Goal: Information Seeking & Learning: Learn about a topic

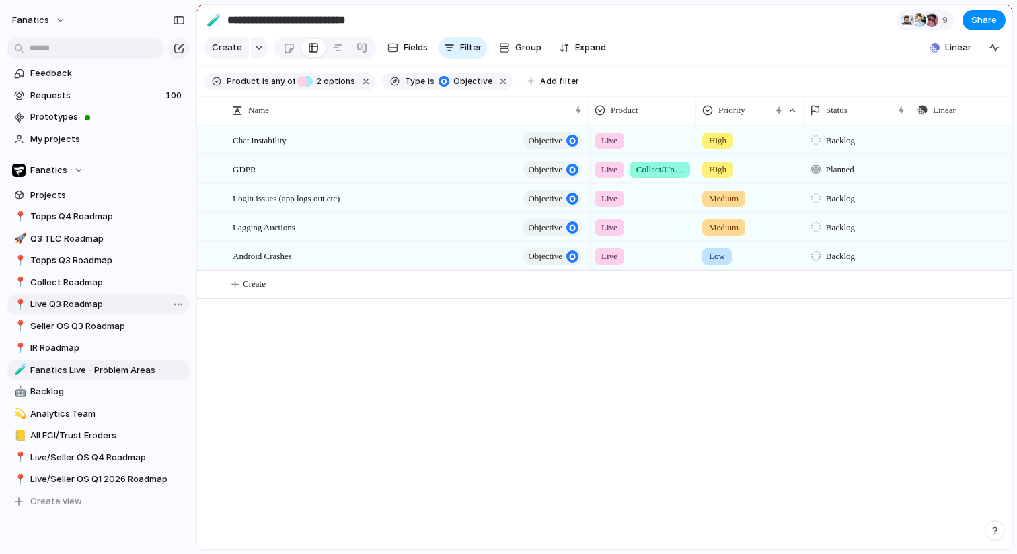
click at [71, 309] on span "Live Q3 Roadmap" at bounding box center [107, 303] width 155 height 13
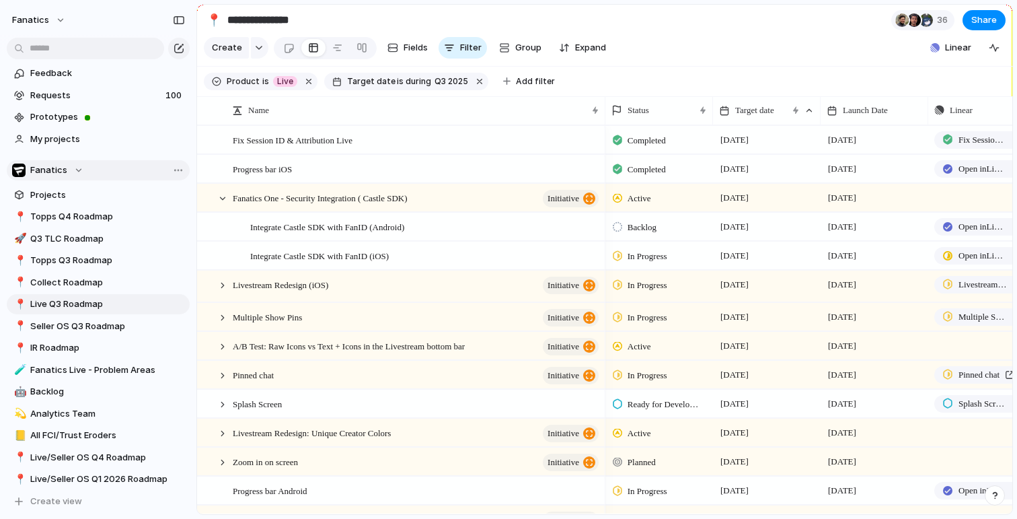
click at [71, 169] on div "Fanatics" at bounding box center [47, 169] width 71 height 13
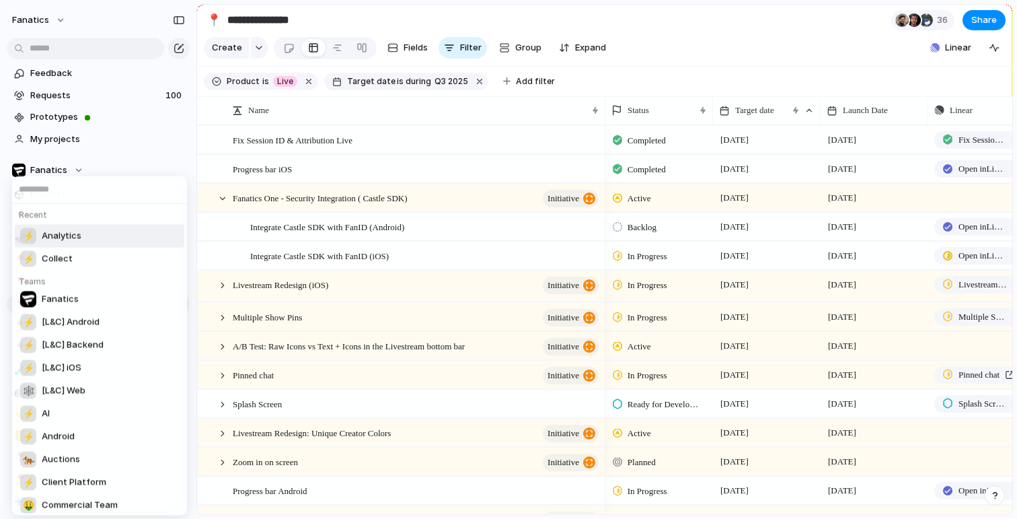
click at [99, 157] on div "Recent ⚡ Analytics ⚡ Collect Teams Fanatics ⚡ [L&C] Android ⚡ [L&C] Backend ⚡ […" at bounding box center [508, 259] width 1017 height 519
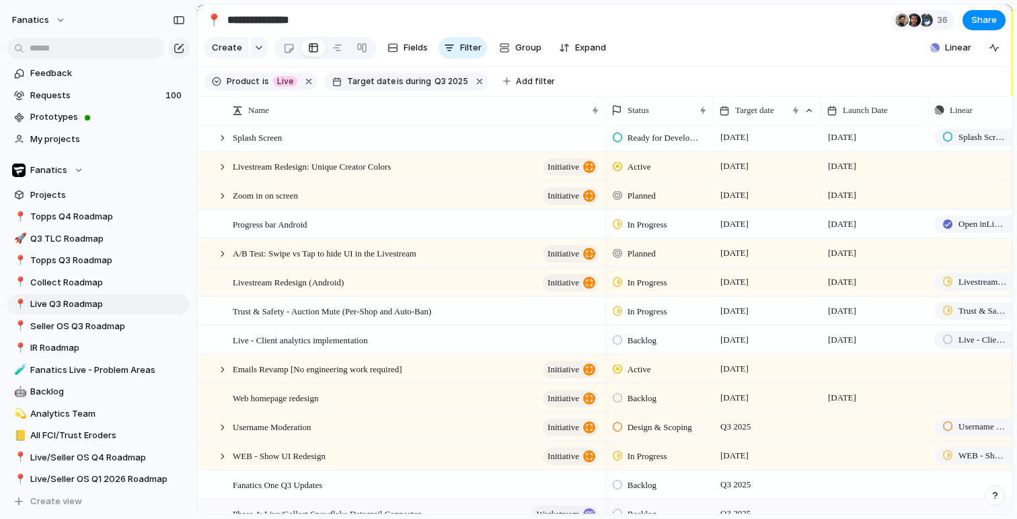
scroll to position [229, 0]
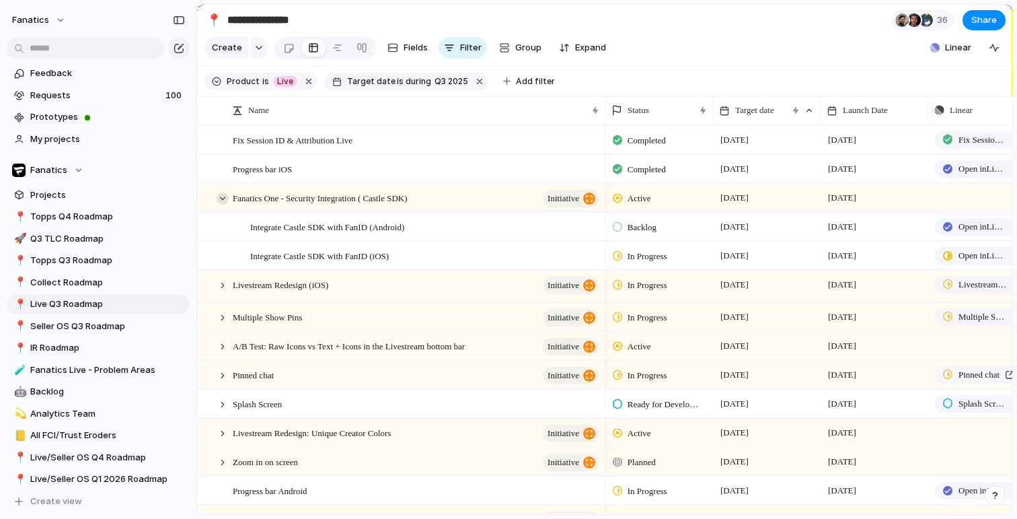
click at [223, 199] on div at bounding box center [223, 198] width 12 height 12
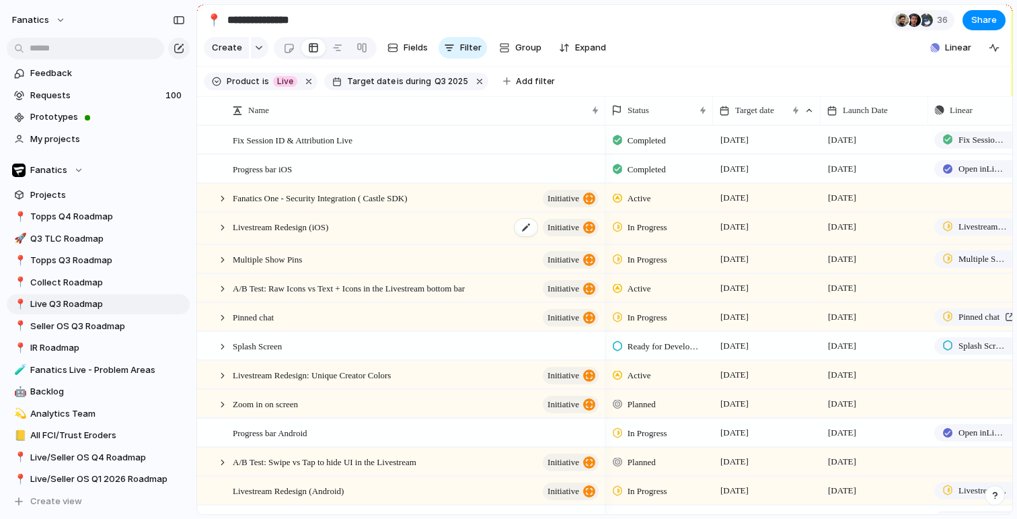
click at [293, 230] on span "Livestream Redesign (iOS)" at bounding box center [281, 226] width 96 height 15
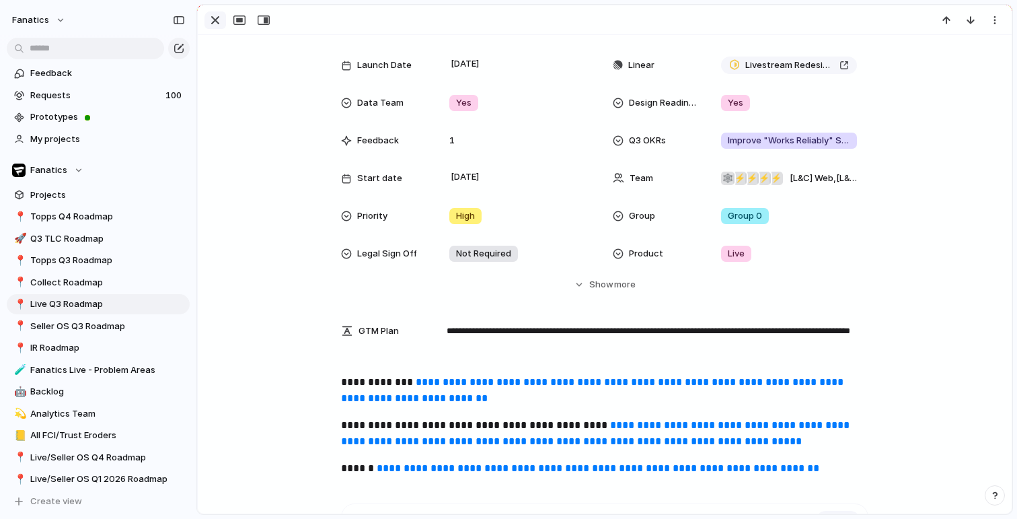
click at [220, 14] on div "button" at bounding box center [215, 20] width 16 height 16
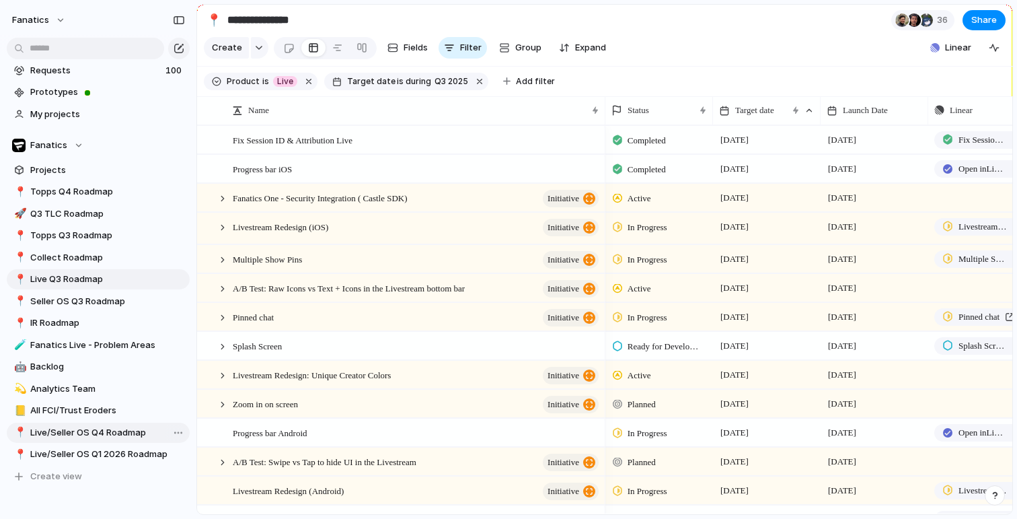
click at [116, 439] on link "📍 Live/Seller OS Q4 Roadmap" at bounding box center [98, 433] width 183 height 20
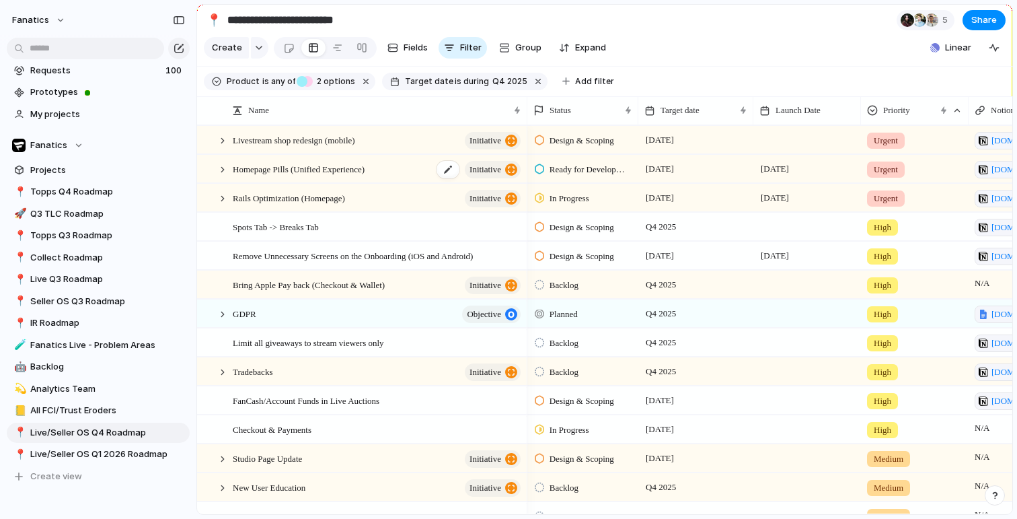
click at [268, 176] on div "Homepage Pills (Unified Experience) initiative" at bounding box center [378, 169] width 290 height 28
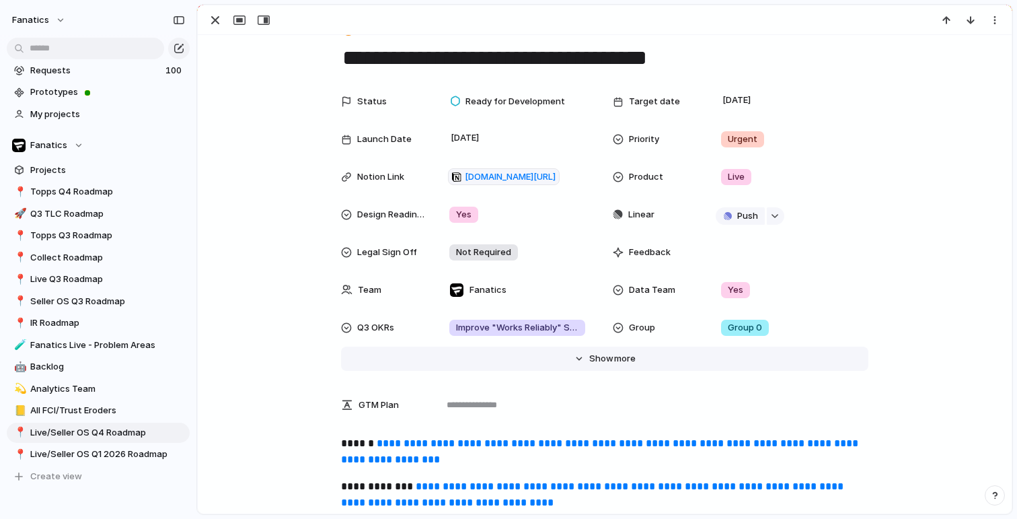
scroll to position [38, 0]
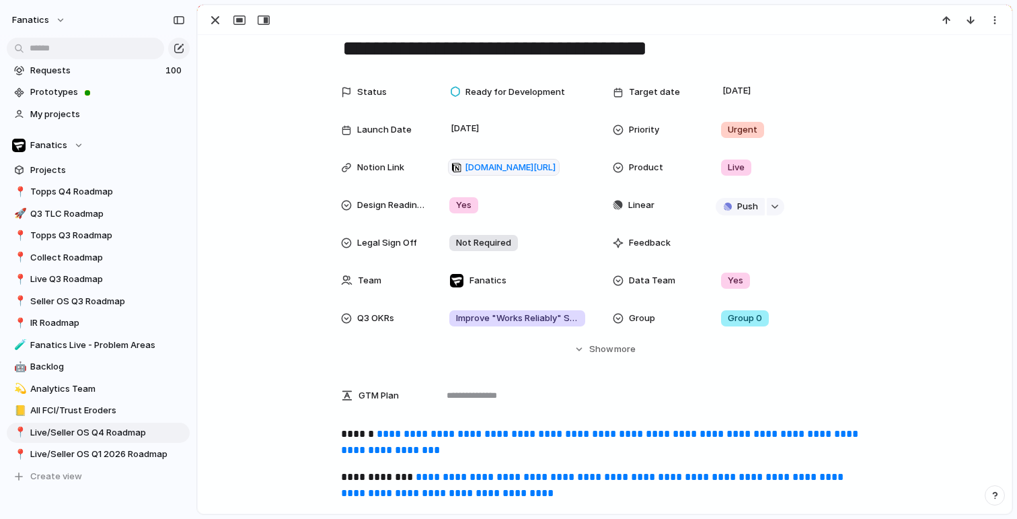
click at [432, 435] on link "**********" at bounding box center [601, 442] width 520 height 26
click at [214, 16] on div "button" at bounding box center [215, 20] width 16 height 16
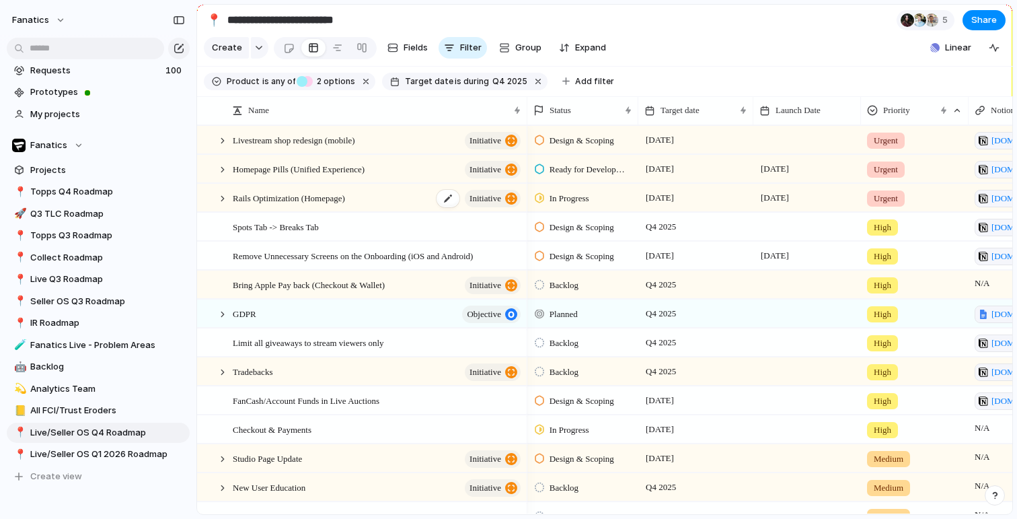
click at [365, 198] on div "Rails Optimization (Homepage) initiative" at bounding box center [378, 198] width 290 height 28
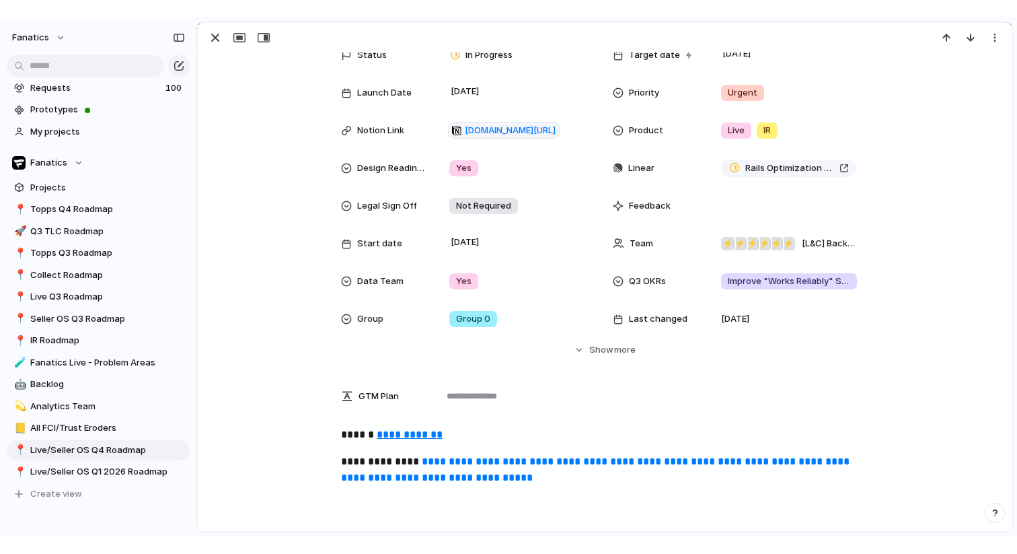
scroll to position [99, 0]
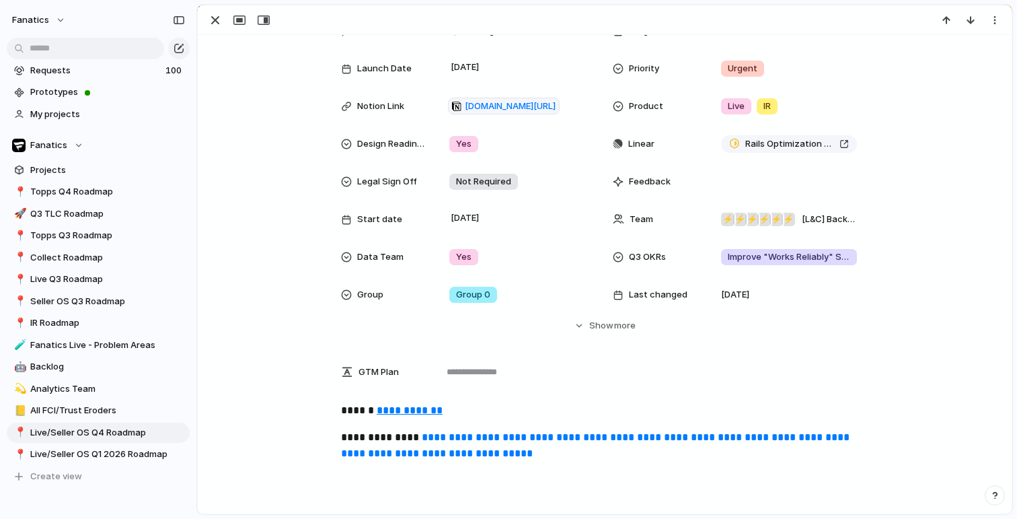
click at [410, 415] on u "**********" at bounding box center [410, 410] width 66 height 10
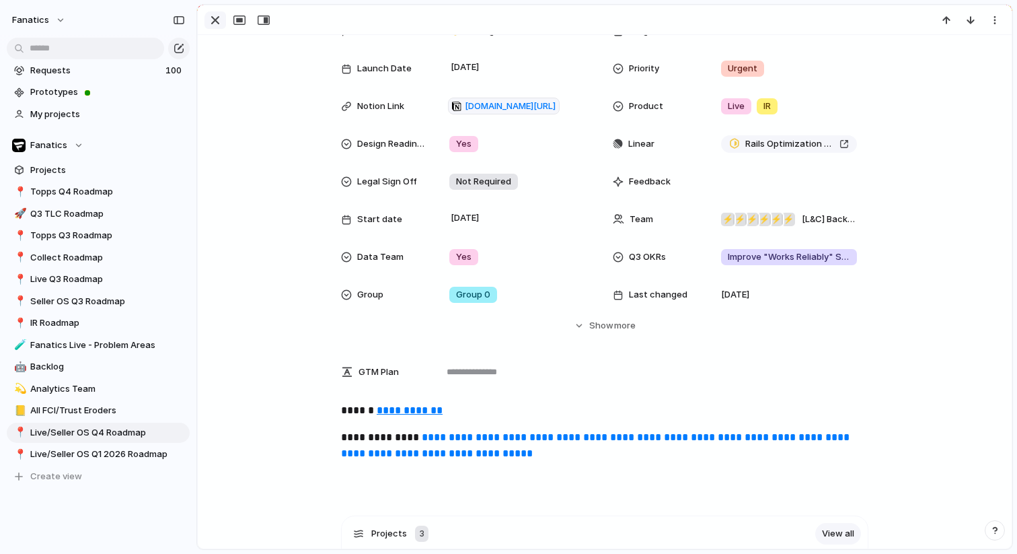
click at [219, 17] on div "button" at bounding box center [215, 20] width 16 height 16
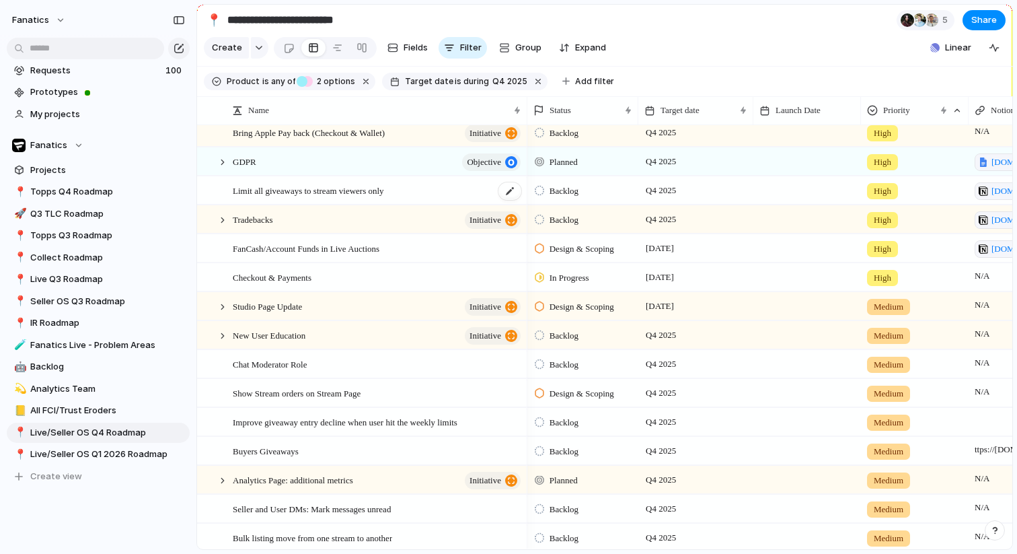
scroll to position [266, 0]
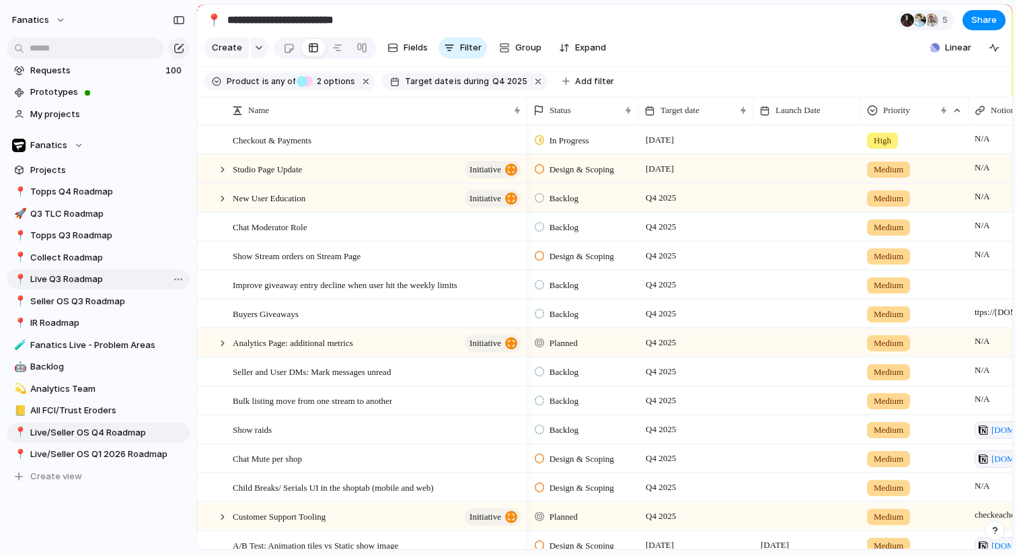
click at [79, 283] on span "Live Q3 Roadmap" at bounding box center [107, 278] width 155 height 13
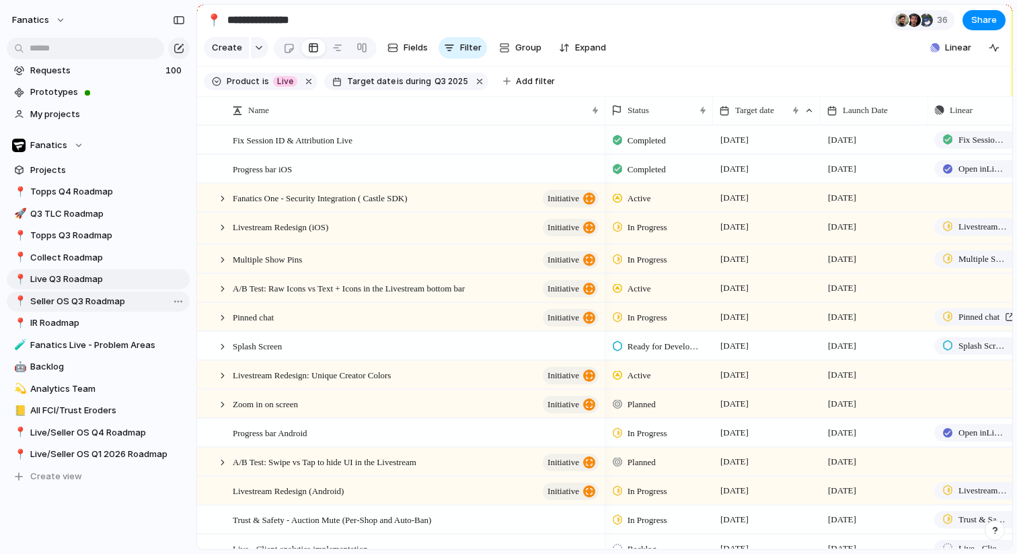
click at [67, 298] on span "Seller OS Q3 Roadmap" at bounding box center [107, 301] width 155 height 13
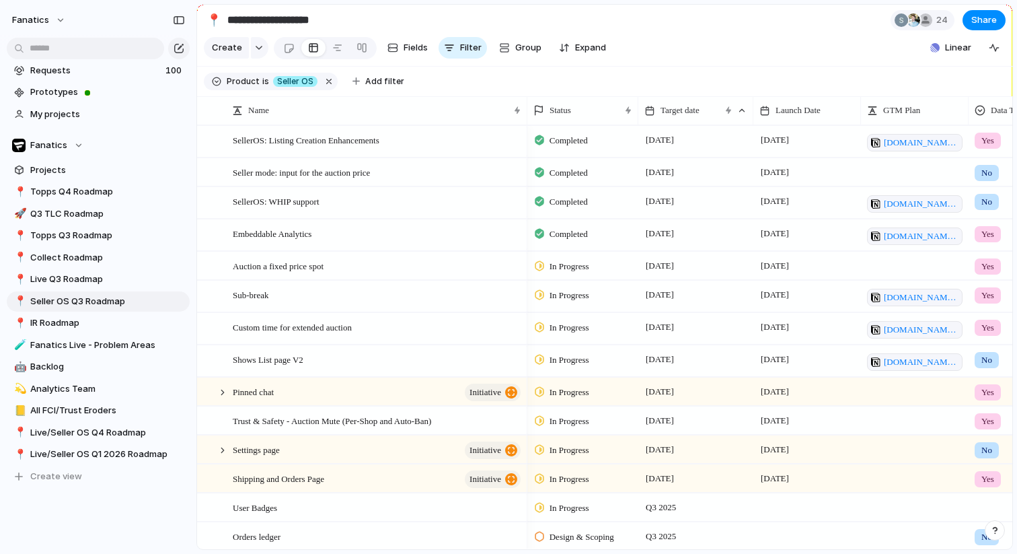
click at [95, 442] on div "📍 Topps Q4 Roadmap 🚀 Q3 TLC Roadmap 📍 Topps Q3 Roadmap 📍 Collect Roadmap 📍 Live…" at bounding box center [98, 334] width 183 height 305
click at [94, 436] on span "Live/Seller OS Q4 Roadmap" at bounding box center [107, 432] width 155 height 13
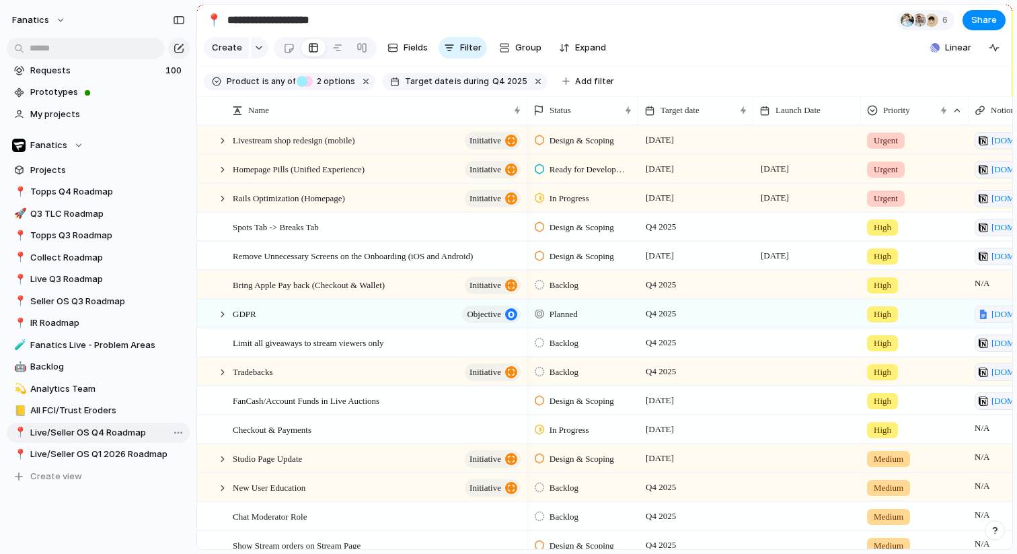
type input "**********"
click at [338, 233] on div "Spots Tab -> Breaks Tab" at bounding box center [378, 227] width 290 height 28
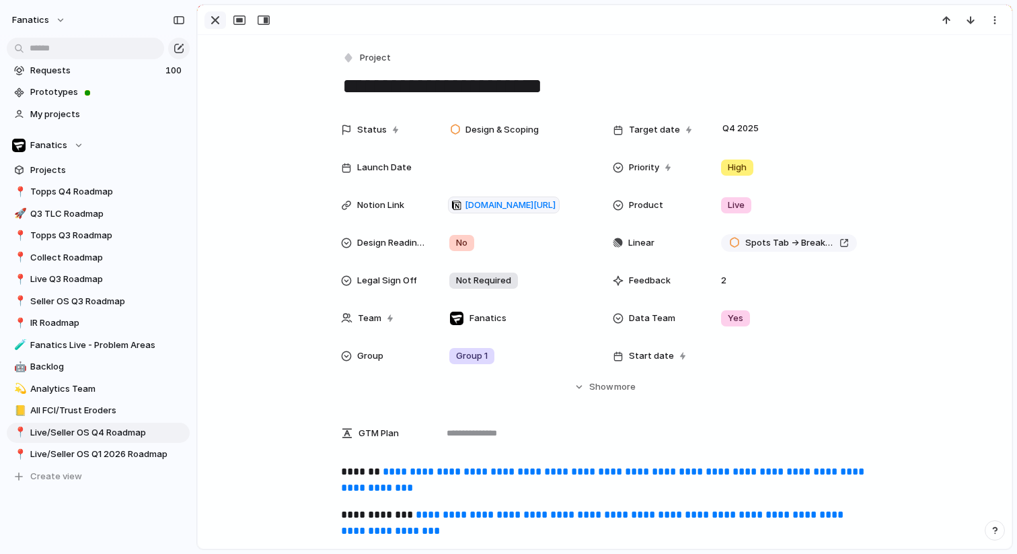
click at [215, 15] on div "button" at bounding box center [215, 20] width 16 height 16
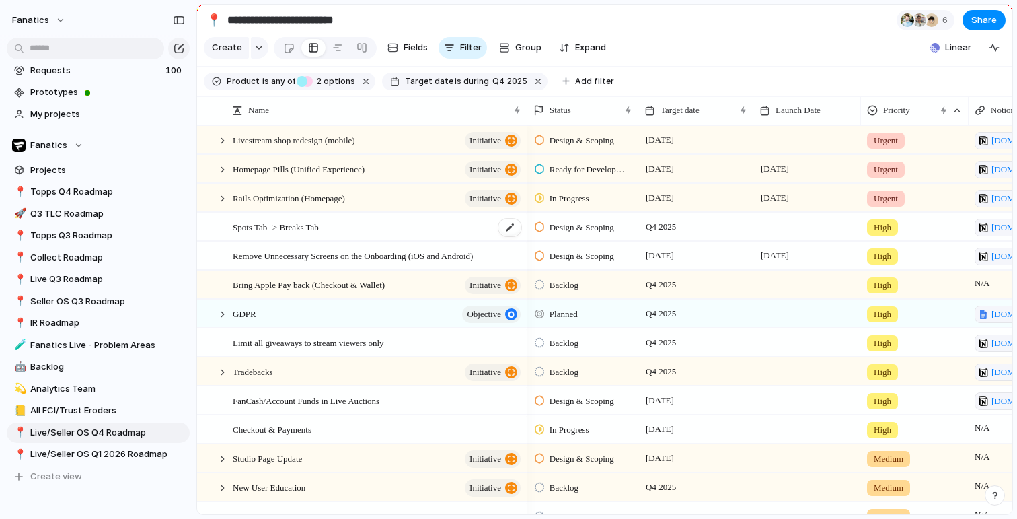
click at [289, 229] on span "Spots Tab -> Breaks Tab" at bounding box center [276, 226] width 86 height 15
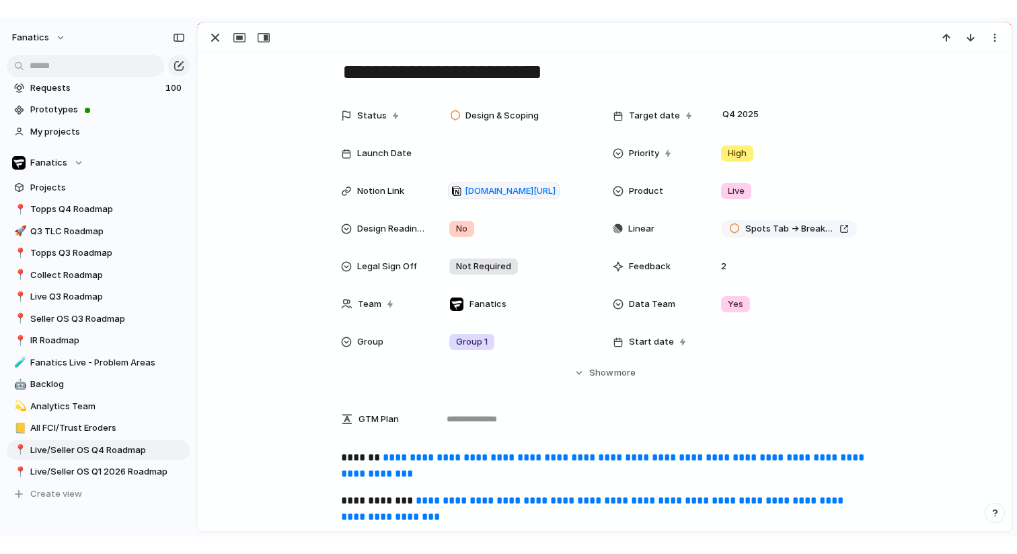
scroll to position [42, 0]
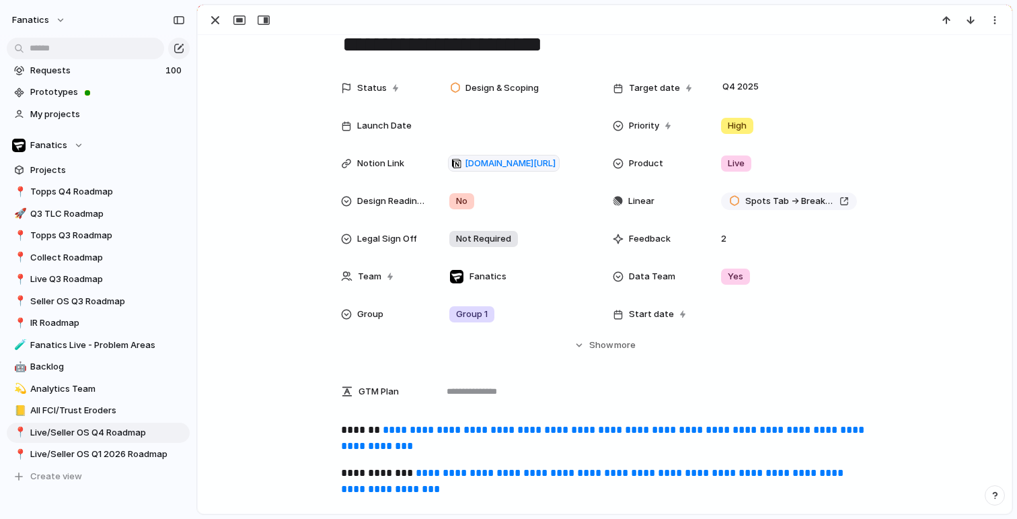
click at [451, 435] on link "**********" at bounding box center [604, 438] width 526 height 26
click at [497, 427] on link "**********" at bounding box center [604, 438] width 526 height 26
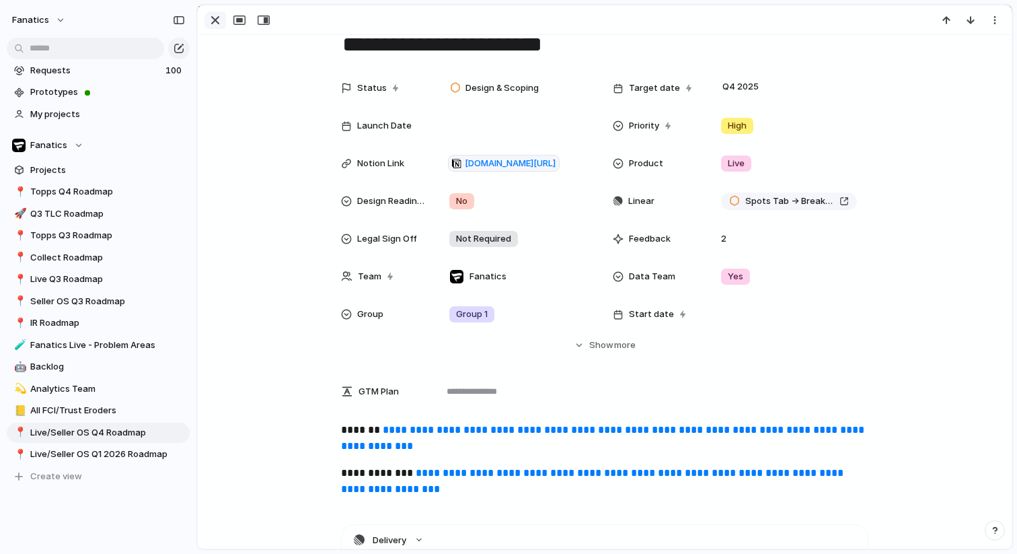
click at [217, 22] on div "button" at bounding box center [215, 20] width 16 height 16
